Goal: Find specific page/section: Find specific page/section

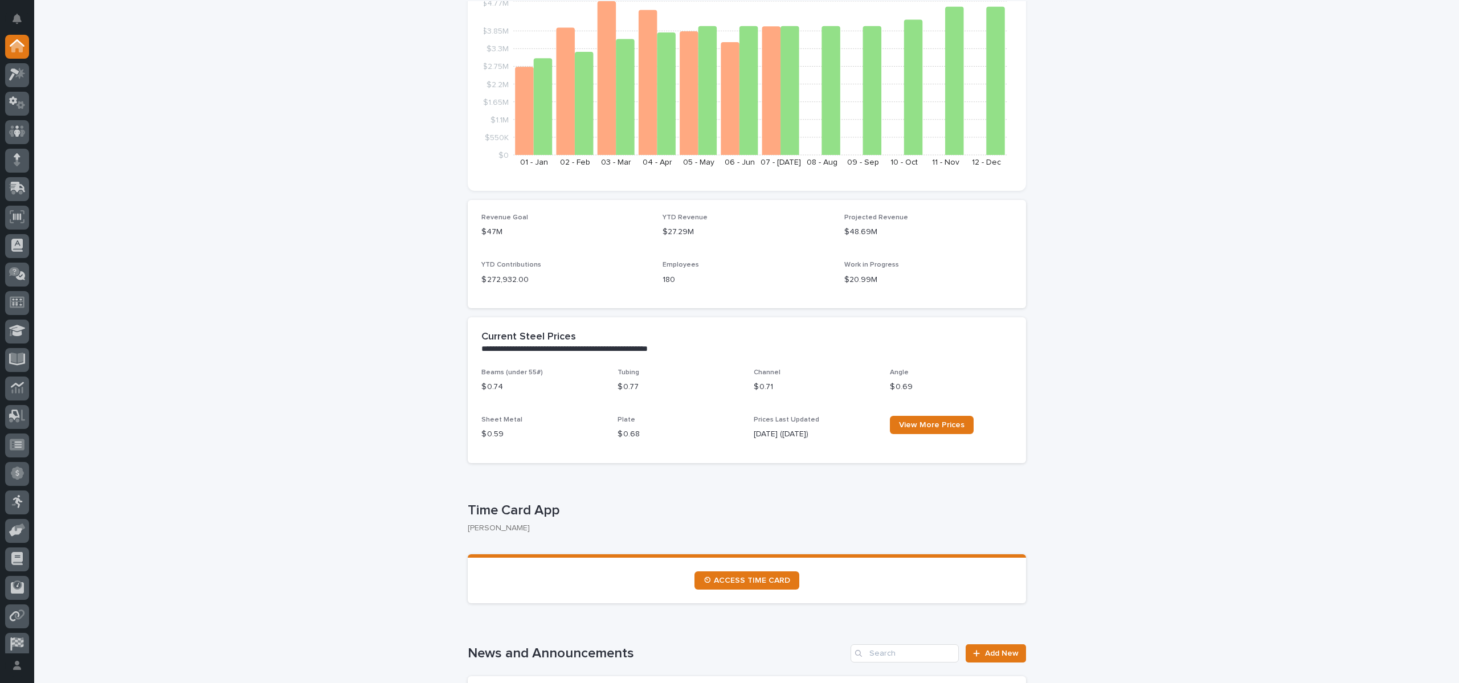
scroll to position [171, 0]
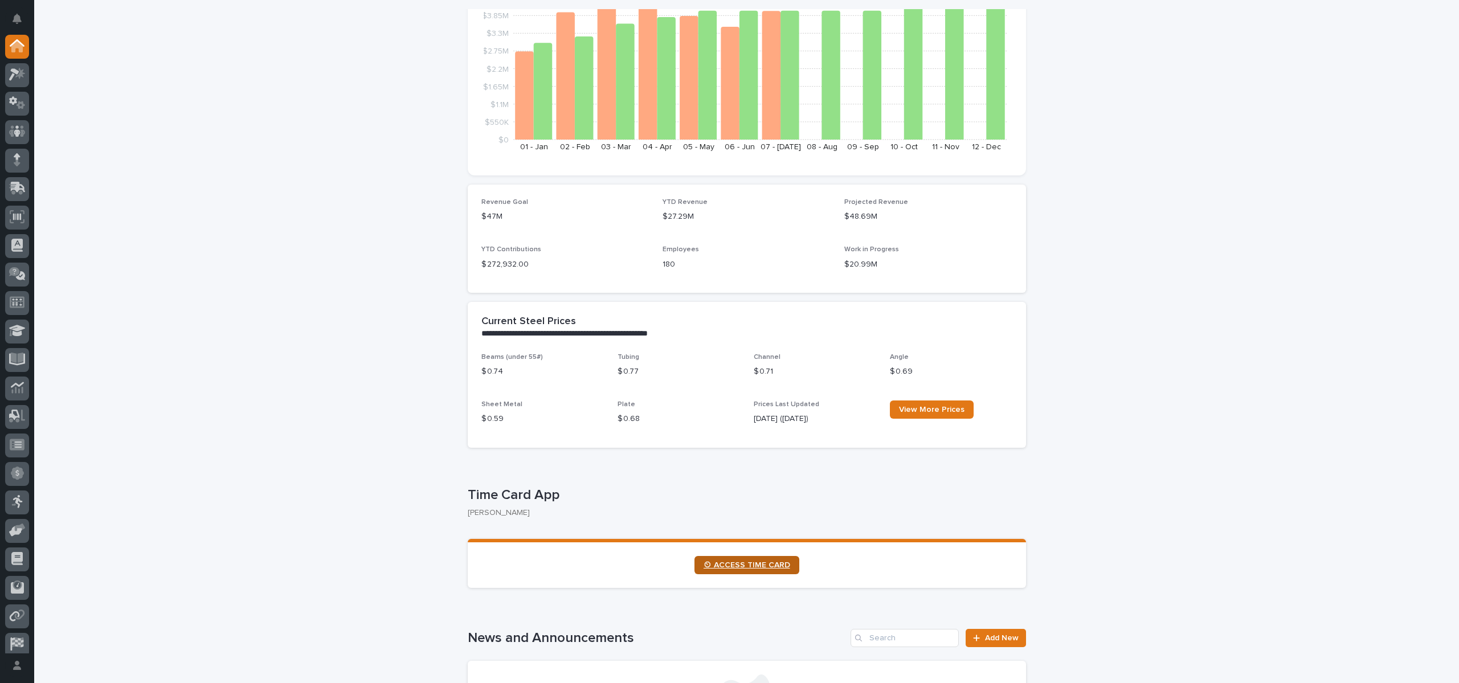
click at [714, 564] on span "⏲ ACCESS TIME CARD" at bounding box center [747, 565] width 87 height 8
click at [23, 77] on icon at bounding box center [20, 73] width 10 height 11
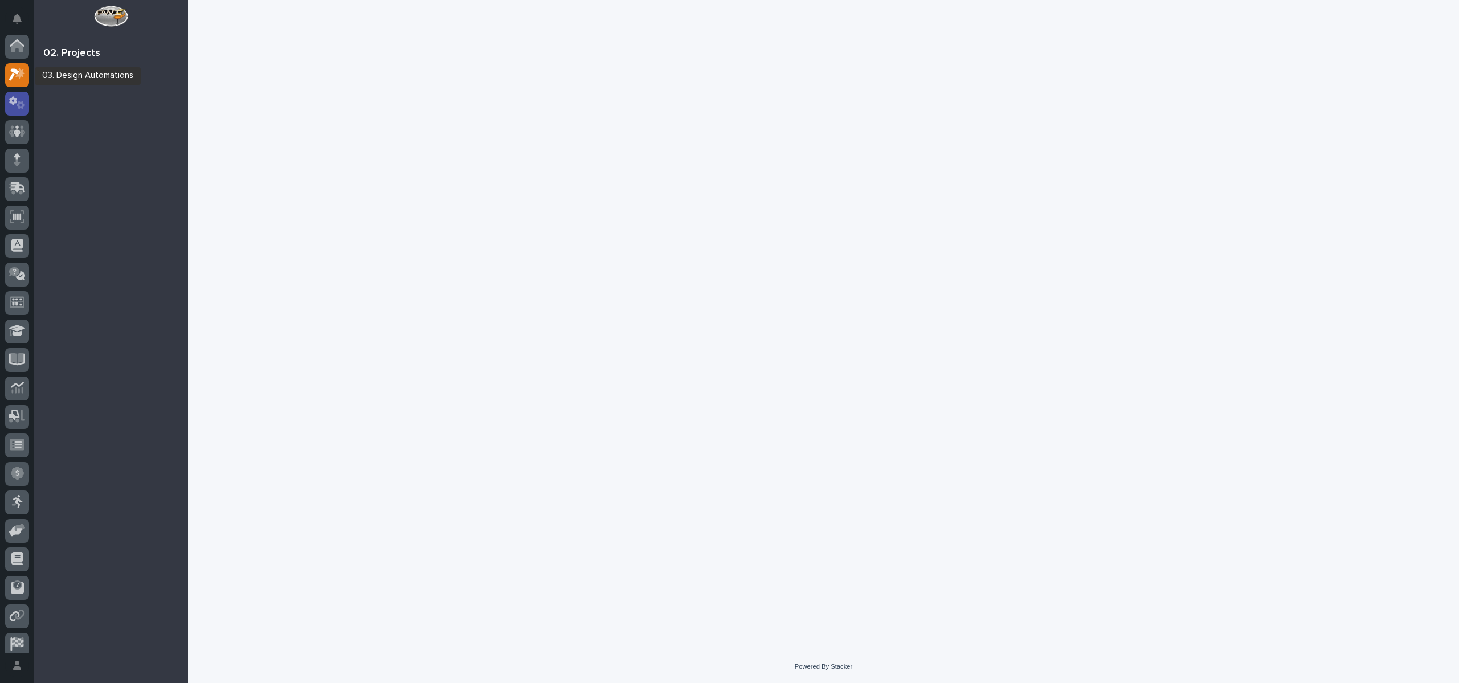
scroll to position [28, 0]
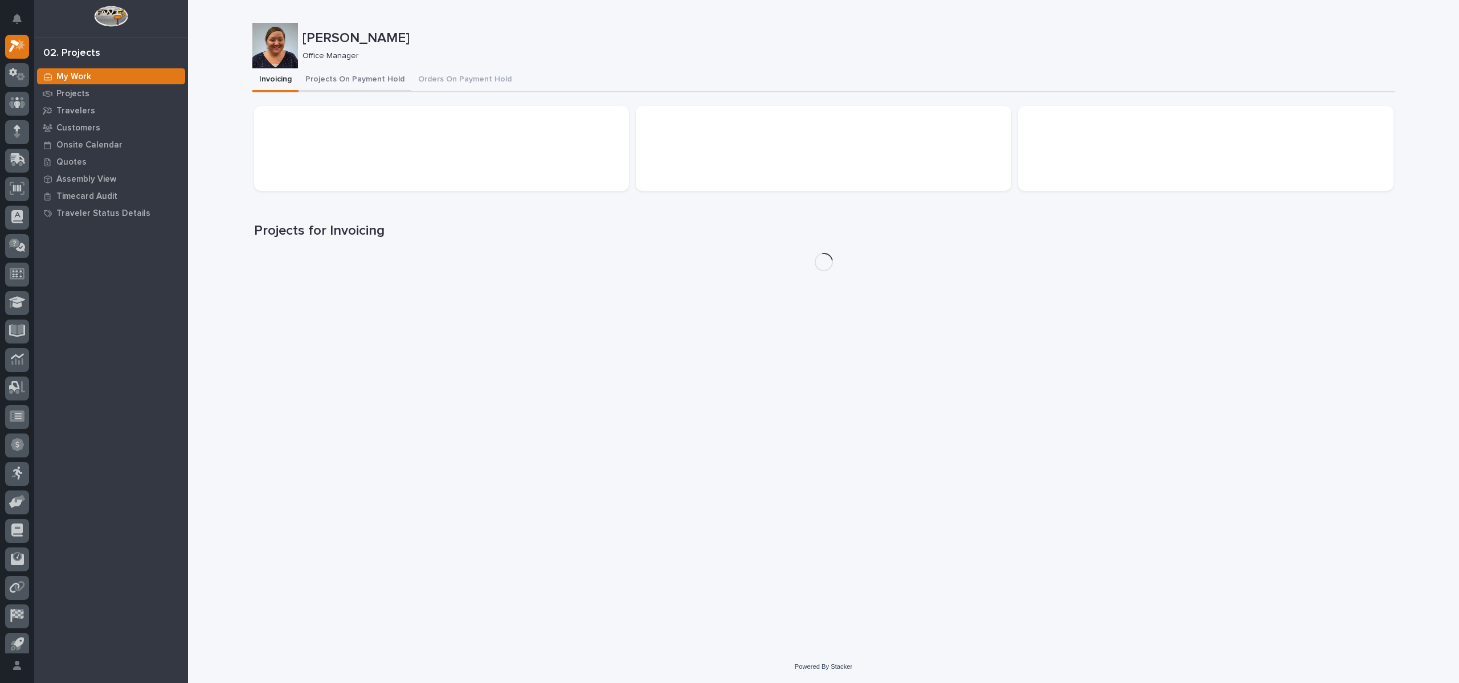
click at [380, 80] on button "Projects On Payment Hold" at bounding box center [355, 80] width 113 height 24
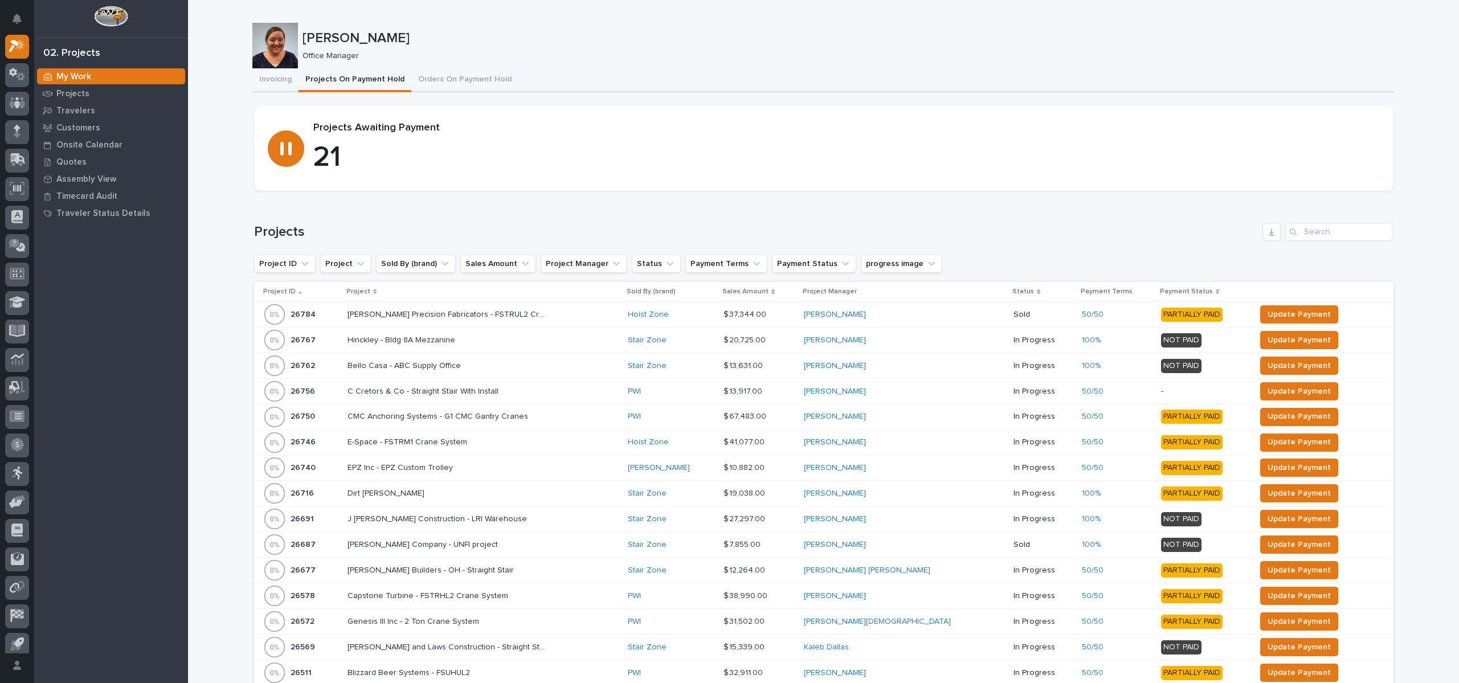
click at [361, 290] on p "Project" at bounding box center [358, 292] width 24 height 13
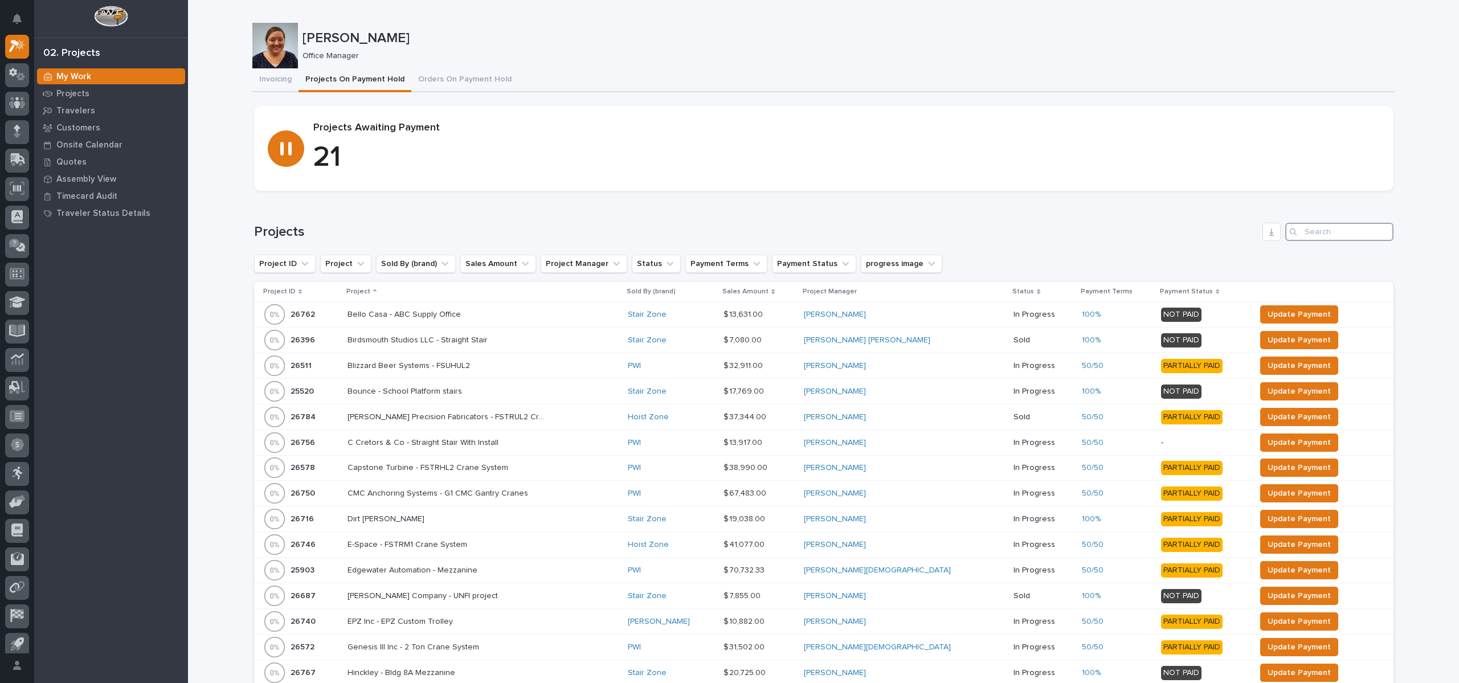
click at [1309, 233] on input "Search" at bounding box center [1340, 232] width 108 height 18
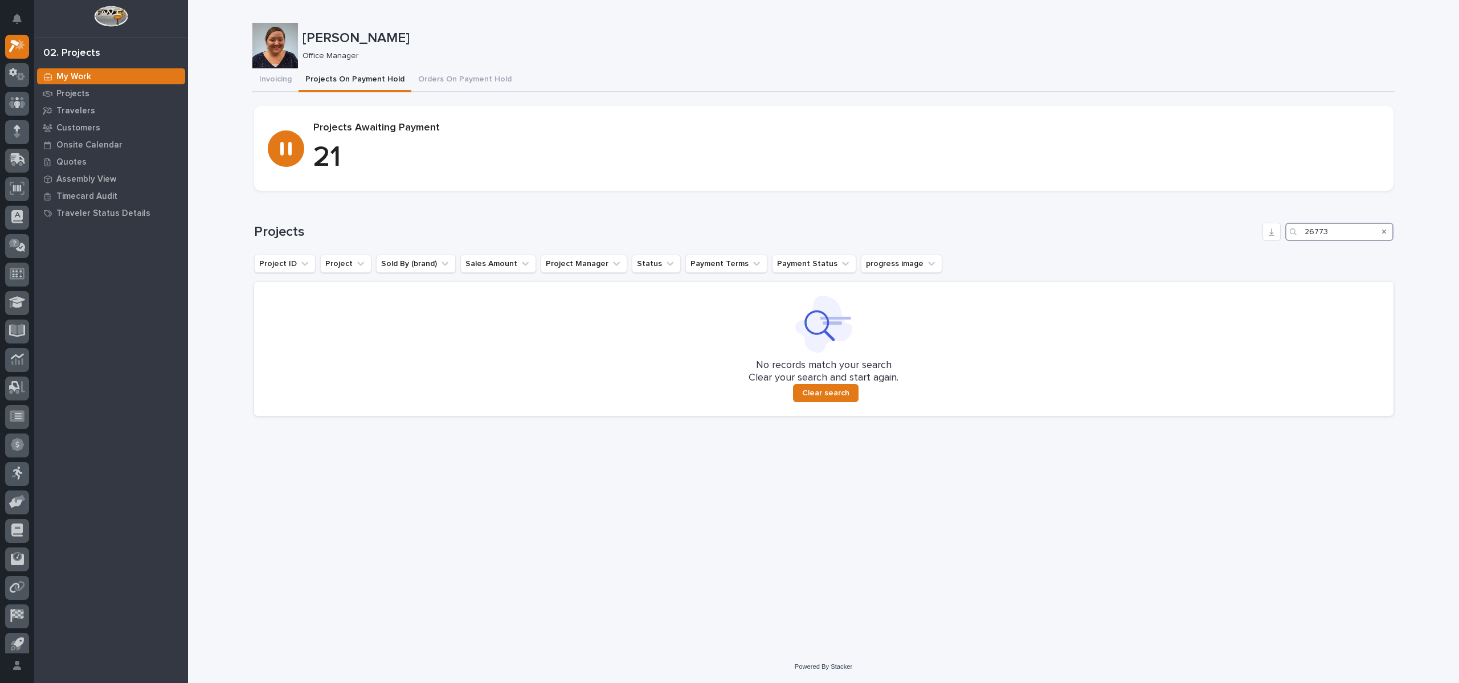
type input "26773"
click at [1386, 233] on icon "Search" at bounding box center [1385, 232] width 5 height 5
